Goal: Transaction & Acquisition: Purchase product/service

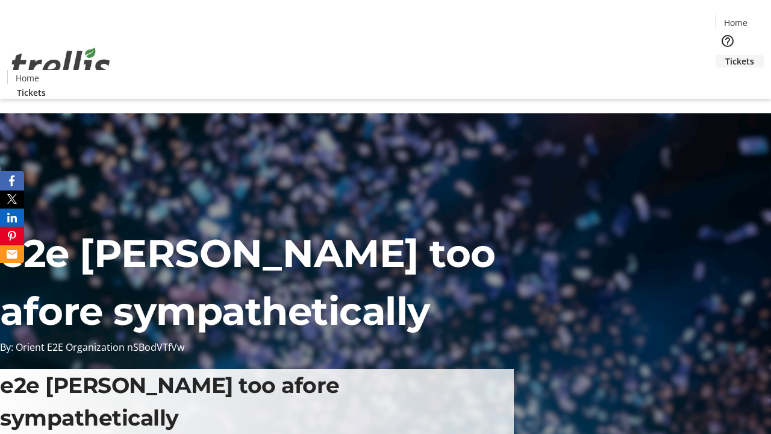
click at [725, 55] on span "Tickets" at bounding box center [739, 61] width 29 height 13
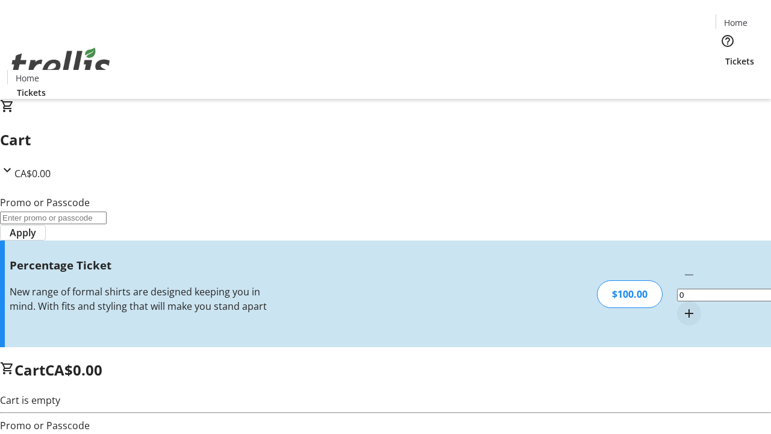
click at [682, 306] on mat-icon "Increment by one" at bounding box center [689, 313] width 14 height 14
type input "1"
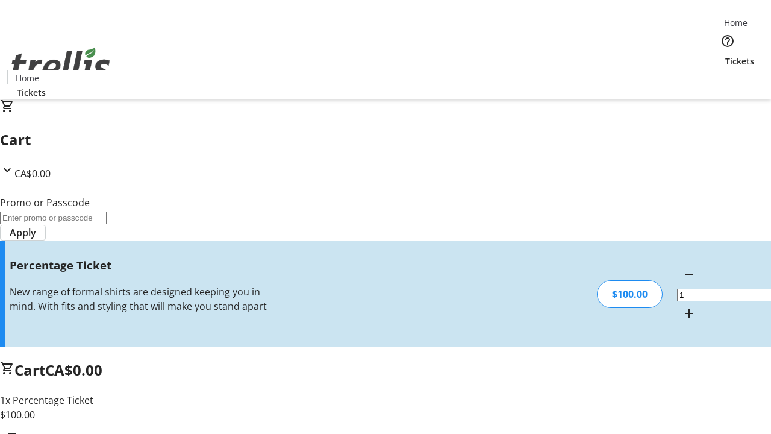
type input "BAR"
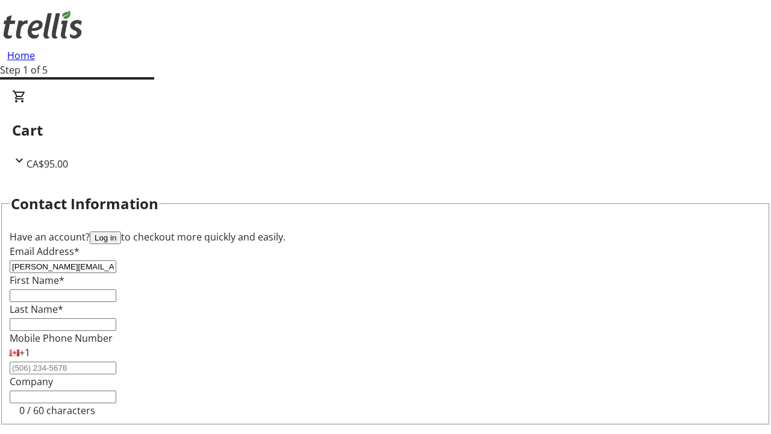
type input "[PERSON_NAME][EMAIL_ADDRESS][DOMAIN_NAME]"
type input "[PERSON_NAME]"
type input "Dare"
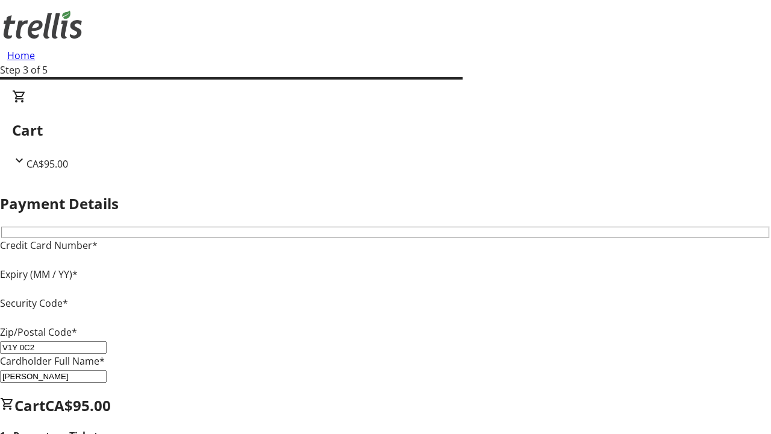
type input "V1Y 0C2"
